Goal: Task Accomplishment & Management: Use online tool/utility

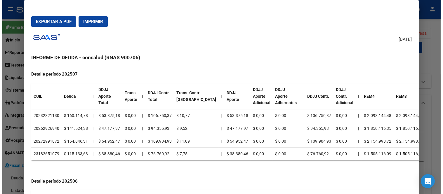
scroll to position [324, 0]
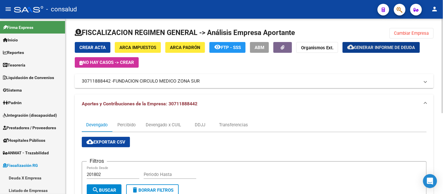
click at [422, 31] on span "Cambiar Empresa" at bounding box center [411, 33] width 35 height 5
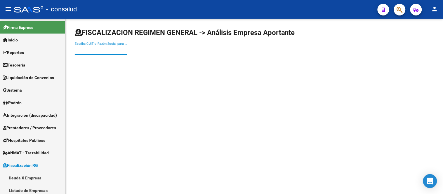
drag, startPoint x: 79, startPoint y: 50, endPoint x: 151, endPoint y: 22, distance: 77.4
click at [80, 50] on input "Escriba CUIT o Razón Social para buscar" at bounding box center [101, 50] width 53 height 5
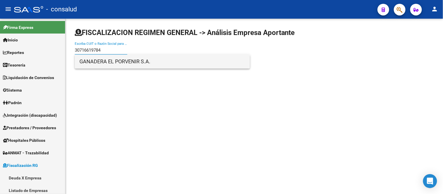
type input "30716619784"
click at [126, 63] on span "GANADERA EL PORVENIR S.A." at bounding box center [162, 62] width 166 height 14
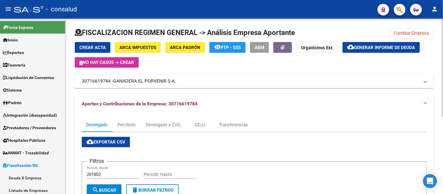
scroll to position [32, 0]
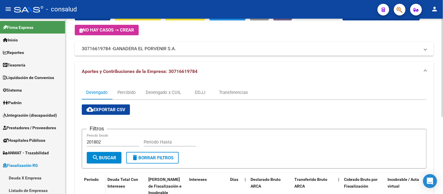
drag, startPoint x: 165, startPoint y: 144, endPoint x: 206, endPoint y: 132, distance: 42.6
click at [166, 143] on input "Periodo Hasta" at bounding box center [170, 141] width 53 height 5
click at [278, 116] on div "cloud_download Exportar CSV Filtros 201802 Periodo Desde Periodo Hasta search B…" at bounding box center [254, 187] width 345 height 167
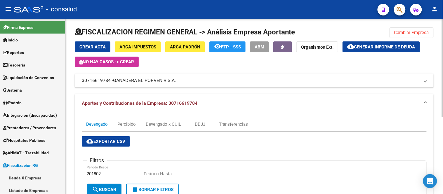
scroll to position [0, 0]
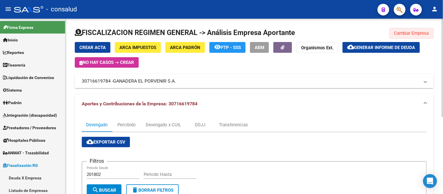
click at [413, 31] on span "Cambiar Empresa" at bounding box center [411, 33] width 35 height 5
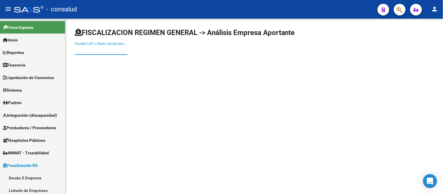
drag, startPoint x: 81, startPoint y: 53, endPoint x: 199, endPoint y: 25, distance: 121.7
click at [81, 53] on input "Escriba CUIT o Razón Social para buscar" at bounding box center [101, 50] width 53 height 5
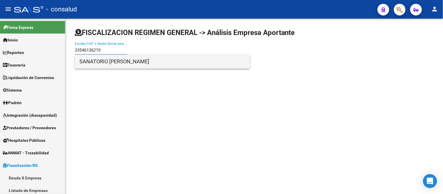
type input "33546136219"
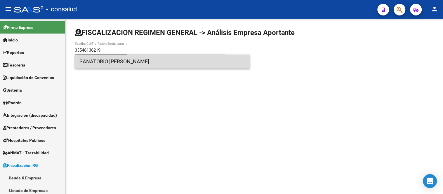
click at [126, 62] on span "SANATORIO [PERSON_NAME]" at bounding box center [162, 62] width 166 height 14
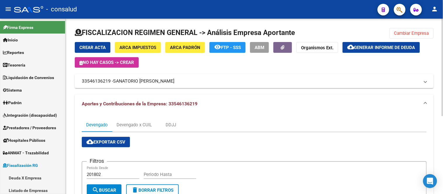
click at [381, 46] on span "Generar informe de deuda" at bounding box center [384, 47] width 61 height 5
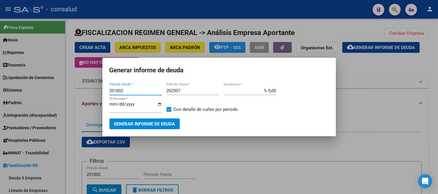
drag, startPoint x: 141, startPoint y: 89, endPoint x: 62, endPoint y: 74, distance: 79.7
click at [62, 74] on div "Generar informe de deuda 201802 Periodo Desde * 202507 Periodo Hasta * % 0,00 h…" at bounding box center [219, 97] width 438 height 194
type input "202504"
type input "202508"
drag, startPoint x: 261, startPoint y: 92, endPoint x: 279, endPoint y: 92, distance: 18.1
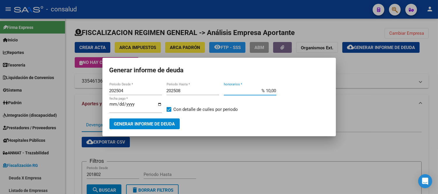
click at [279, 92] on app-form-text-field "% 10,00 honorarios *" at bounding box center [252, 93] width 57 height 14
type input "% 0,00"
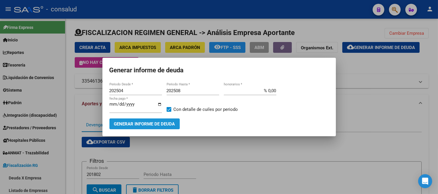
click at [143, 122] on span "Generar informe de deuda" at bounding box center [144, 123] width 61 height 5
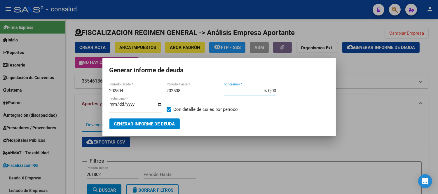
drag, startPoint x: 263, startPoint y: 90, endPoint x: 278, endPoint y: 90, distance: 14.9
click at [278, 90] on app-form-text-field "% 0,00 honorarios *" at bounding box center [252, 93] width 57 height 14
type input "% 10,00"
click at [158, 123] on span "Generar informe de deuda" at bounding box center [144, 123] width 61 height 5
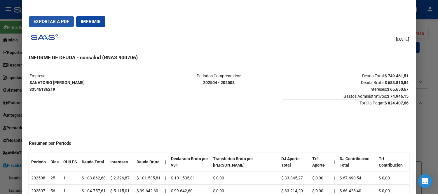
click at [39, 22] on span "Exportar a PDF" at bounding box center [52, 21] width 36 height 5
